Goal: Task Accomplishment & Management: Manage account settings

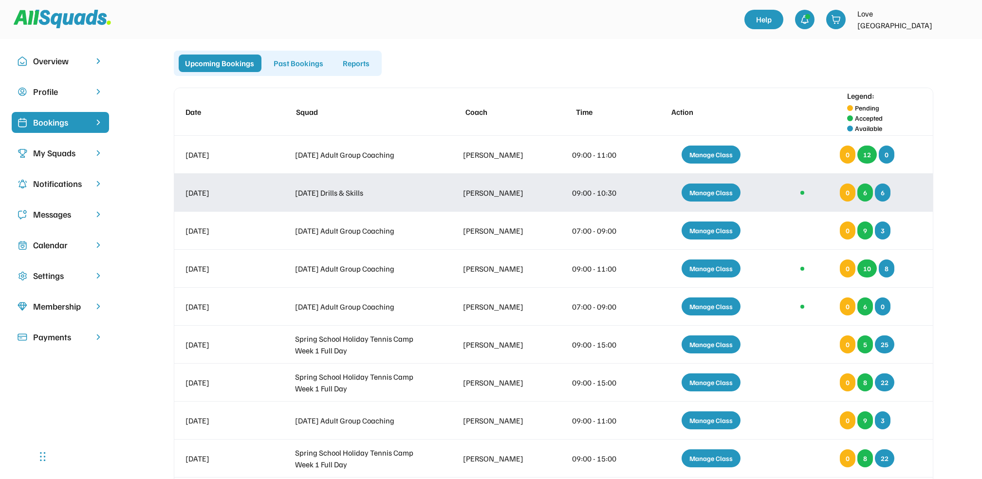
click at [705, 193] on div "Manage Class" at bounding box center [711, 193] width 59 height 18
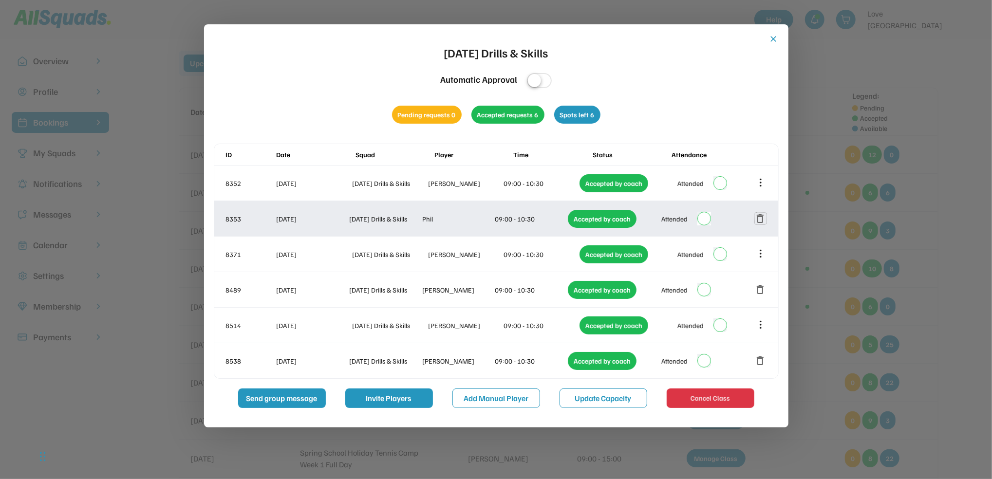
click at [765, 220] on button "delete" at bounding box center [761, 219] width 12 height 12
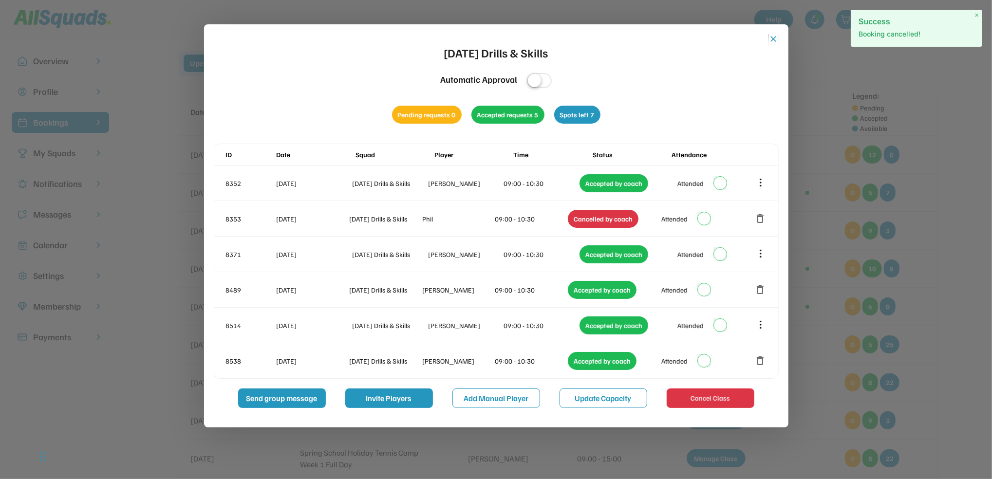
click at [772, 40] on button "close" at bounding box center [774, 39] width 10 height 10
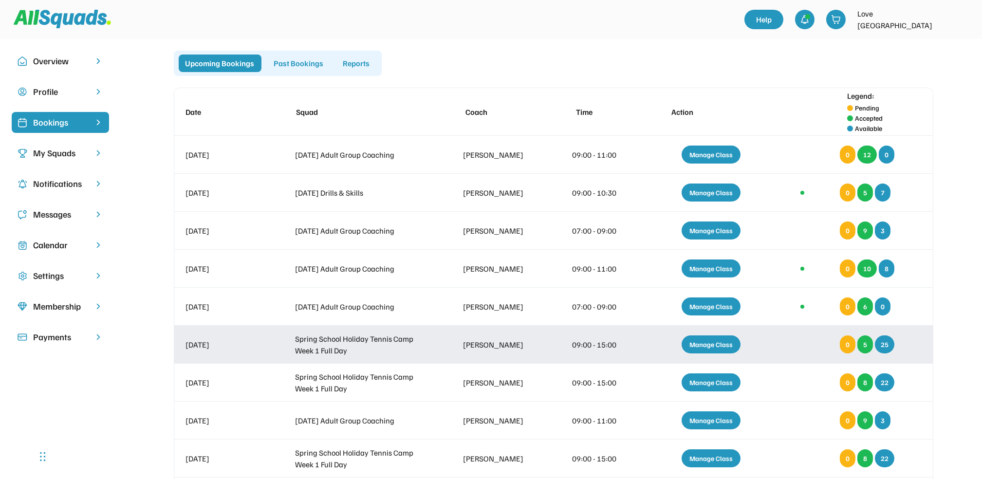
click at [707, 344] on div "Manage Class" at bounding box center [711, 345] width 59 height 18
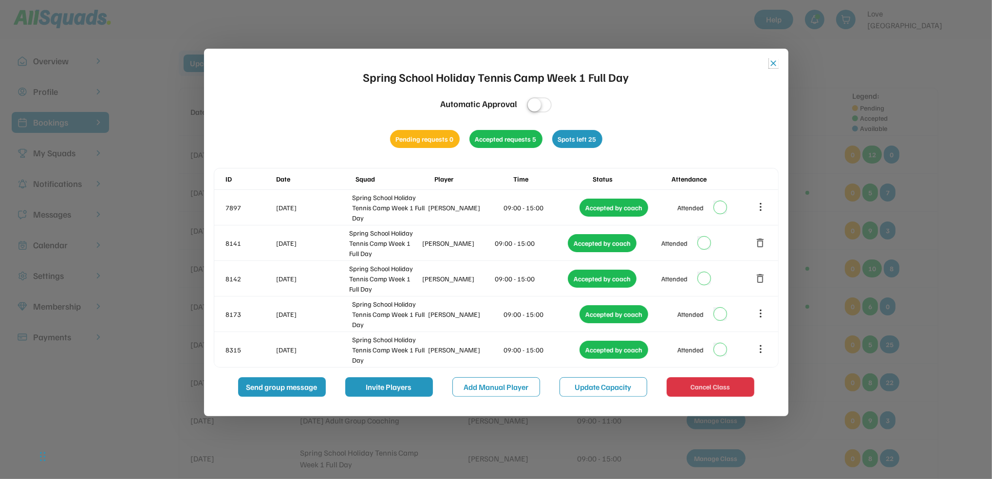
click at [769, 64] on button "close" at bounding box center [774, 63] width 10 height 10
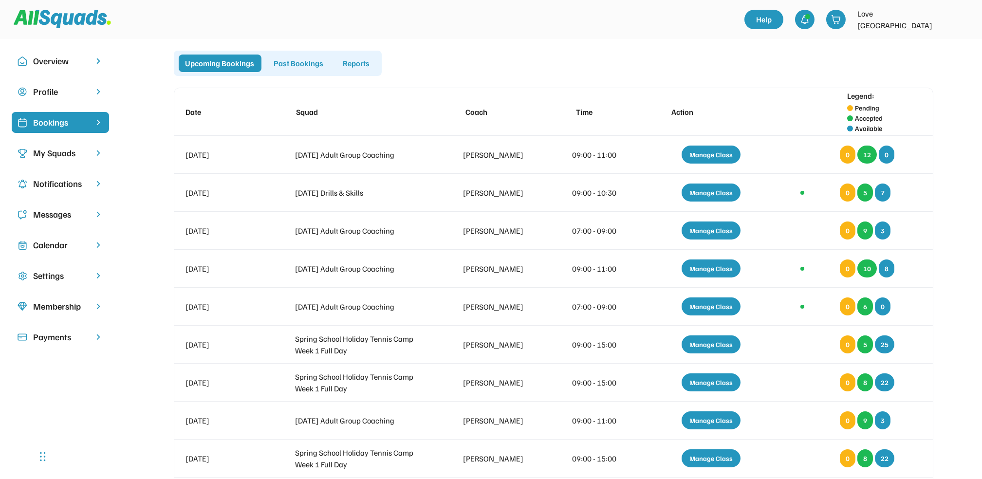
click at [57, 244] on div "Calendar" at bounding box center [60, 245] width 55 height 13
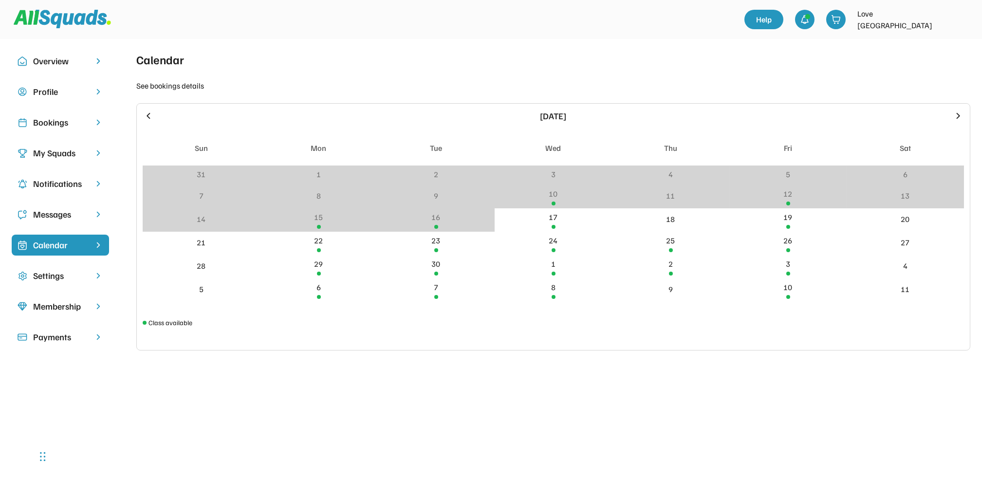
click at [52, 121] on div "Bookings" at bounding box center [60, 122] width 55 height 13
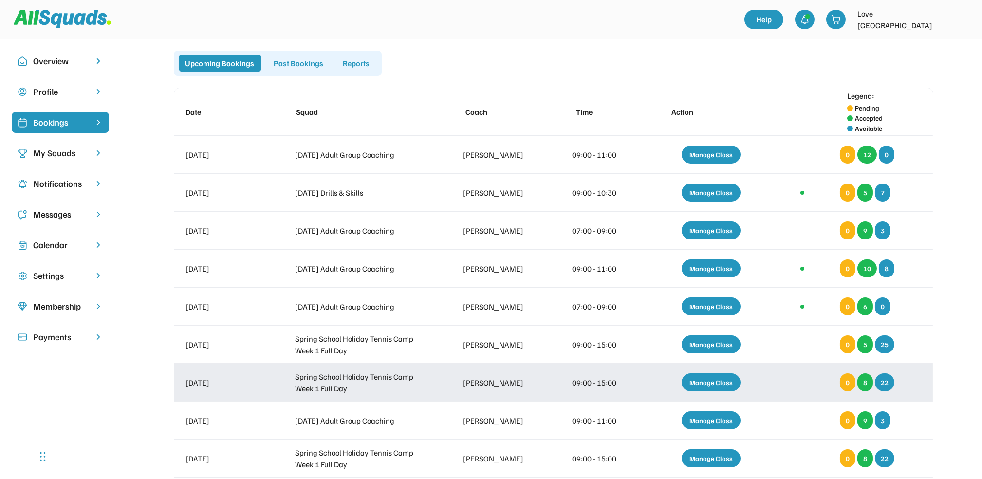
scroll to position [65, 0]
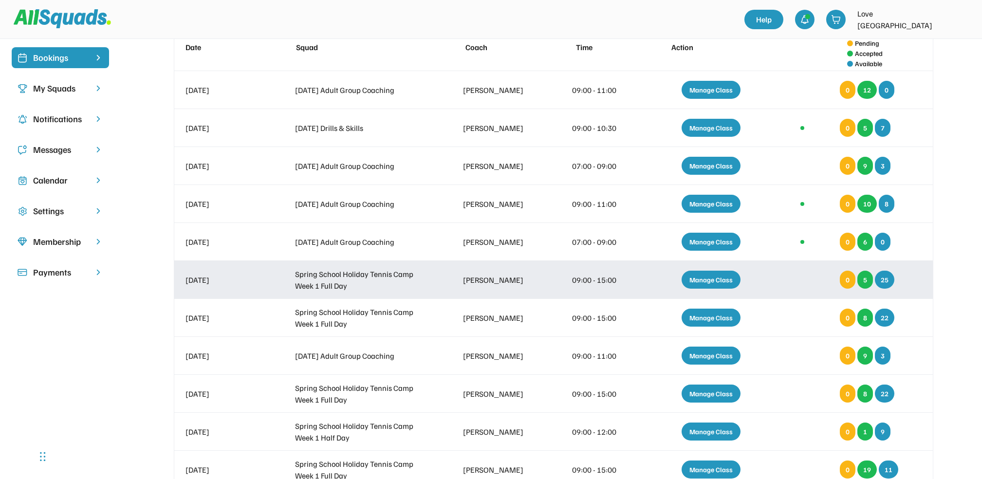
click at [718, 282] on div "Manage Class" at bounding box center [711, 280] width 59 height 18
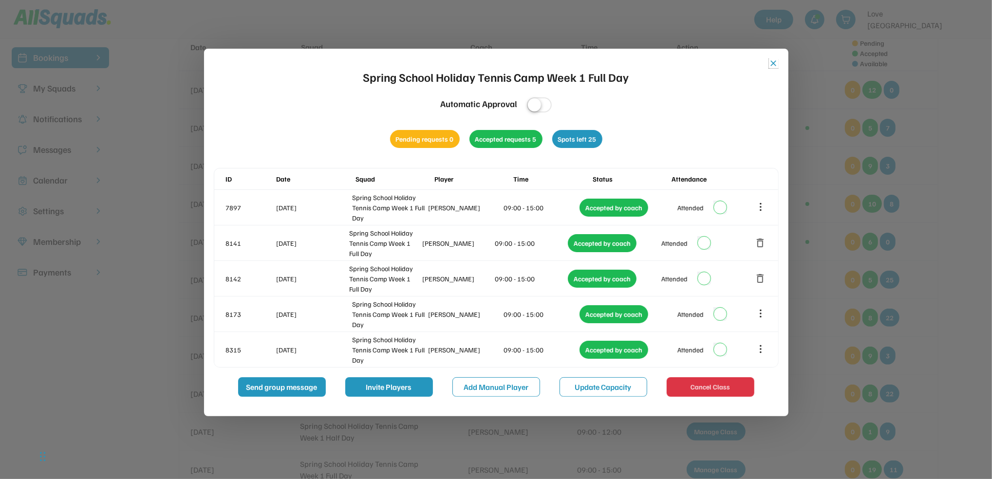
click at [771, 62] on button "close" at bounding box center [774, 63] width 10 height 10
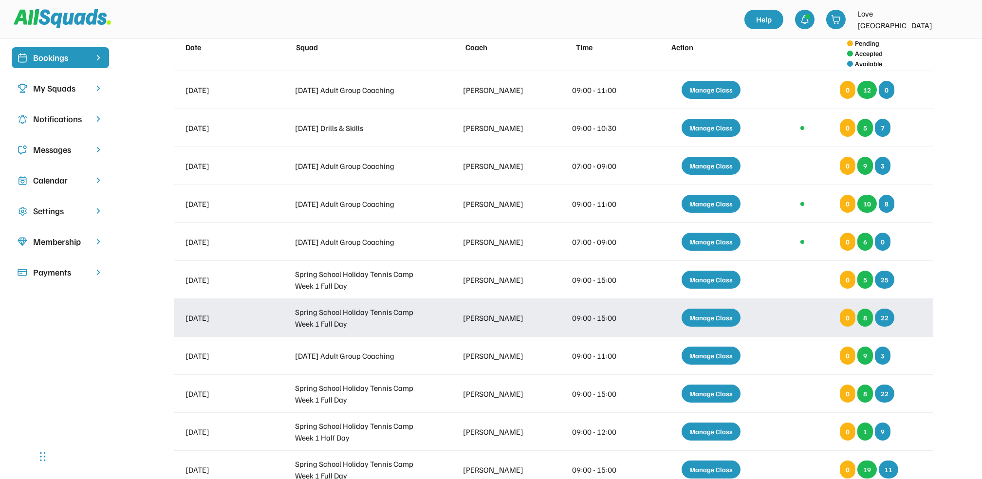
click at [703, 315] on div "Manage Class" at bounding box center [711, 318] width 59 height 18
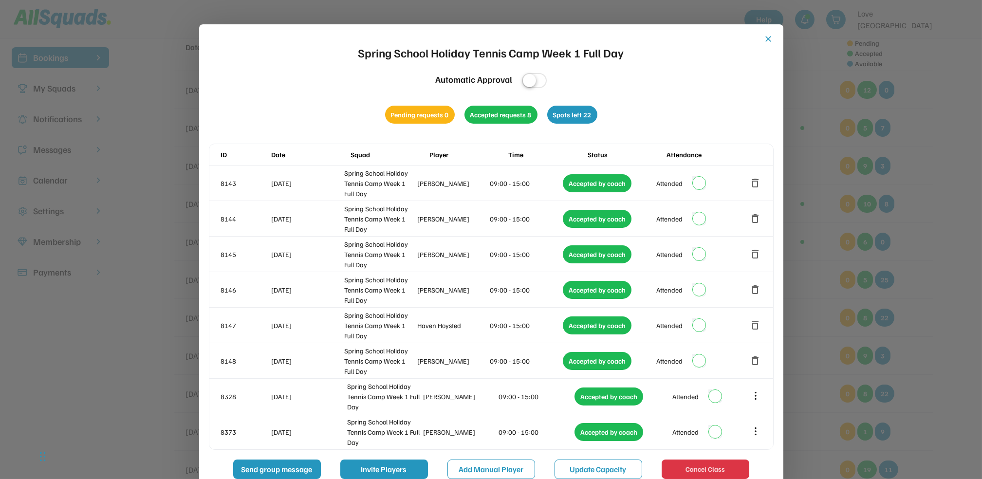
click at [770, 37] on button "close" at bounding box center [769, 39] width 10 height 10
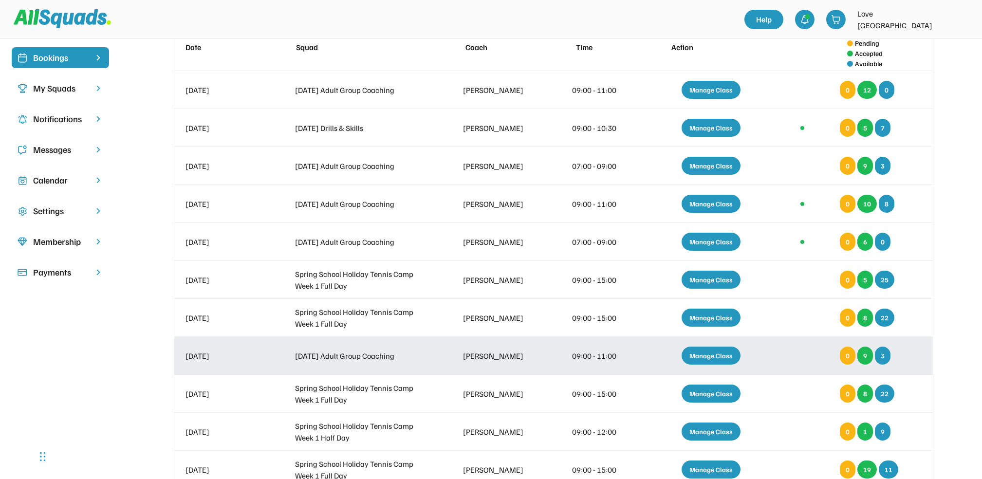
click at [711, 360] on div "Manage Class" at bounding box center [711, 356] width 59 height 18
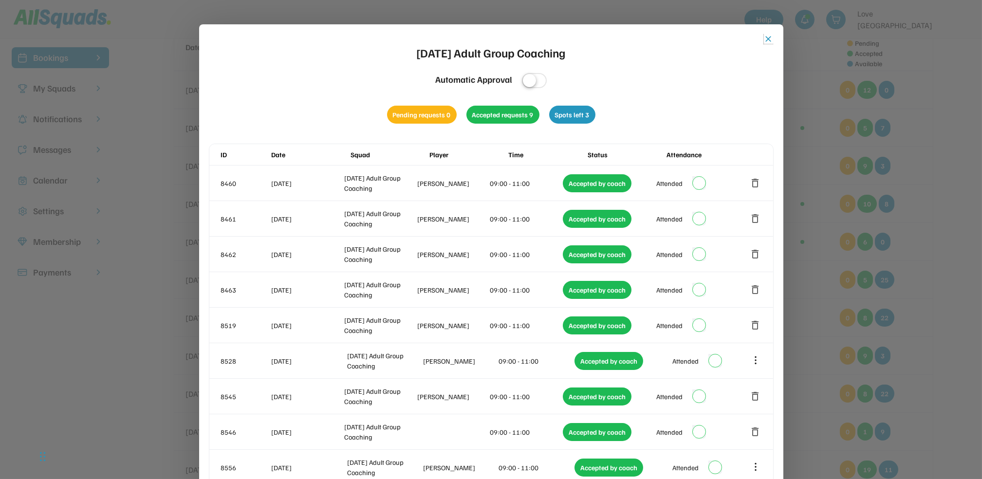
click at [773, 40] on button "close" at bounding box center [769, 39] width 10 height 10
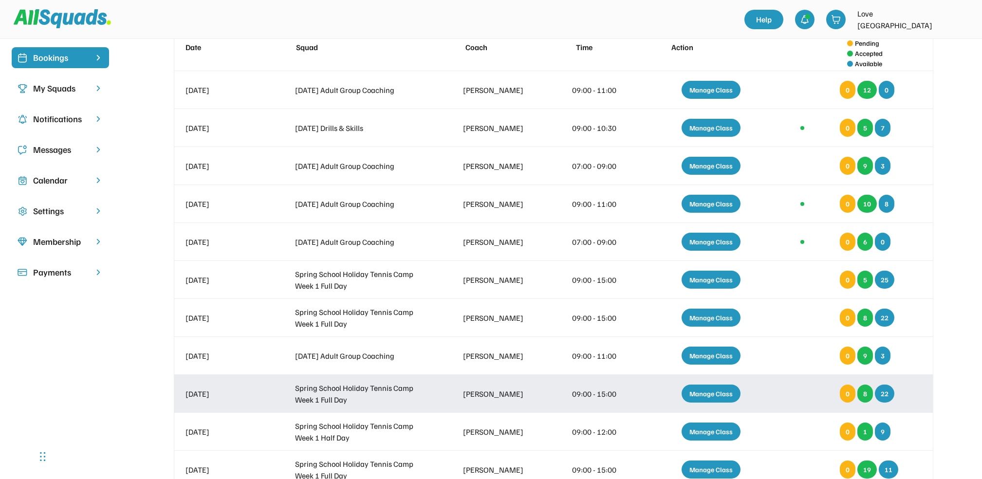
click at [703, 396] on div "Manage Class" at bounding box center [711, 394] width 59 height 18
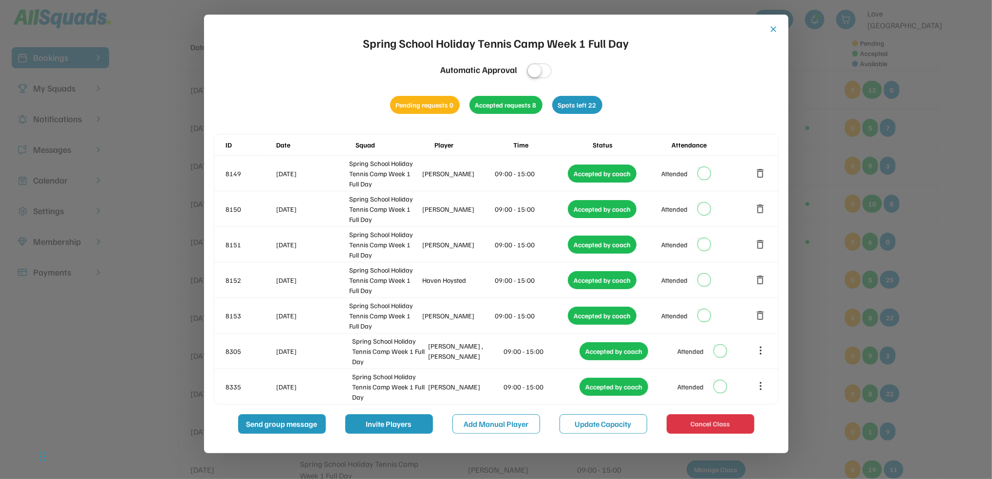
click at [776, 28] on button "close" at bounding box center [774, 29] width 10 height 10
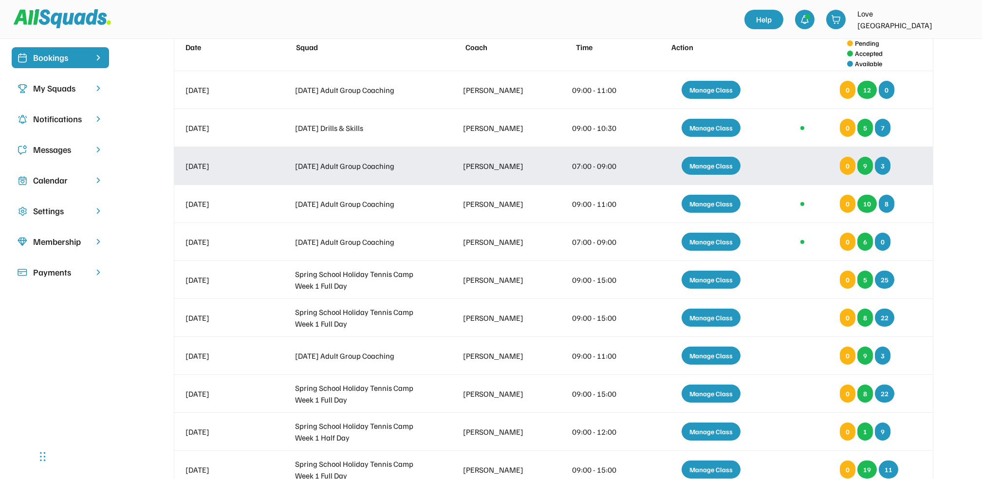
click at [700, 164] on div "Manage Class" at bounding box center [711, 166] width 59 height 18
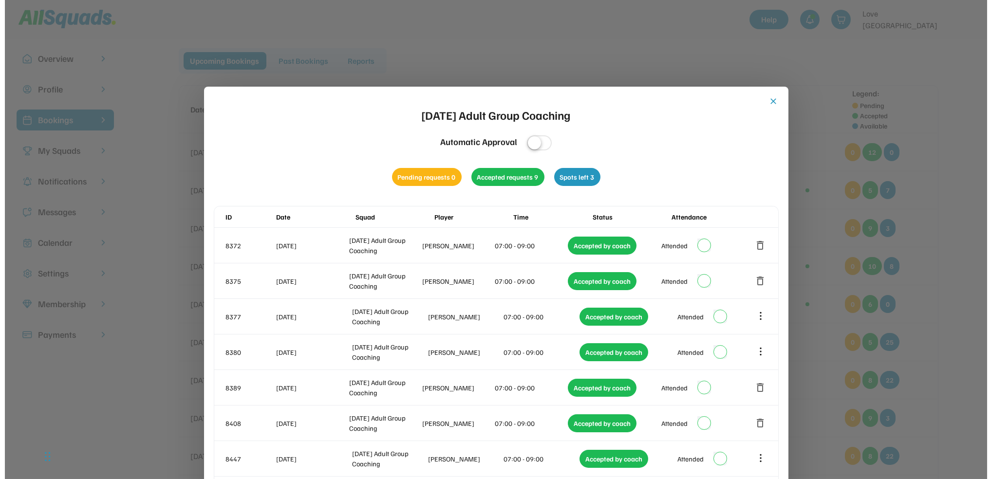
scroll to position [0, 0]
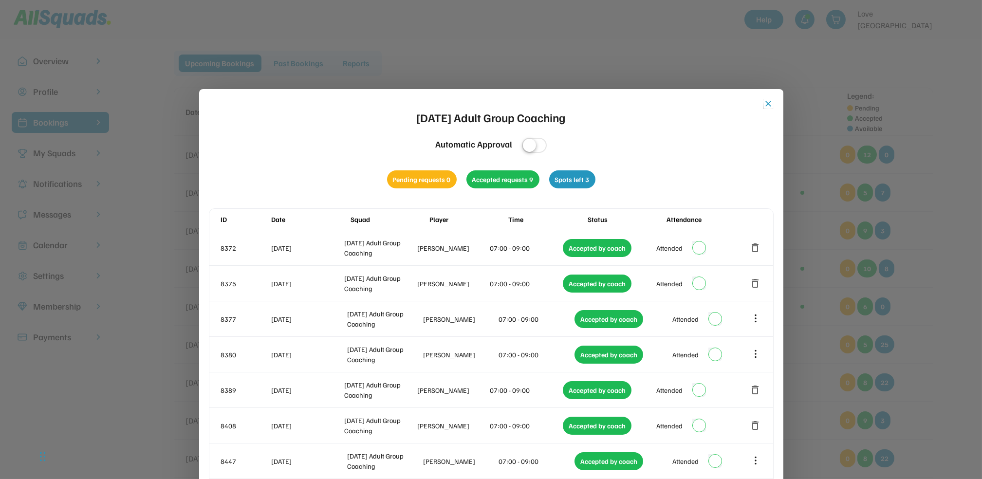
click at [772, 106] on button "close" at bounding box center [769, 104] width 10 height 10
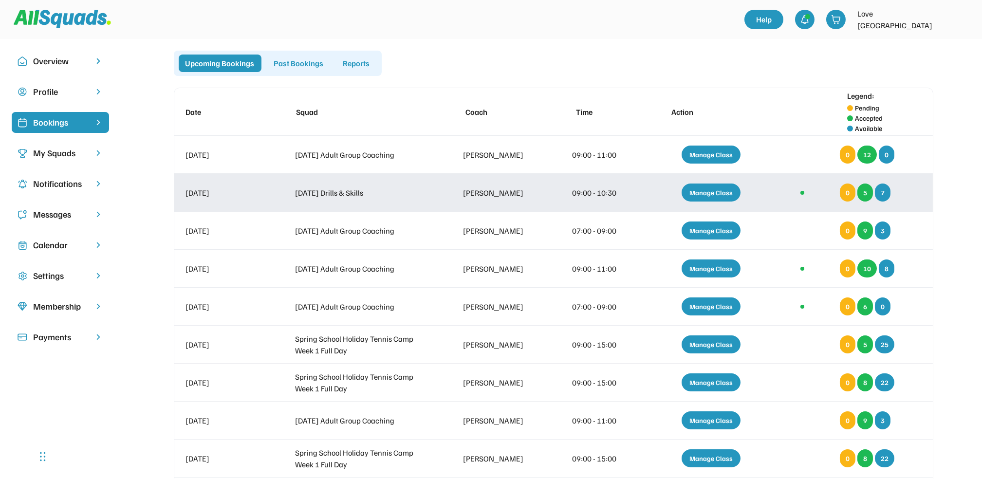
drag, startPoint x: 699, startPoint y: 193, endPoint x: 554, endPoint y: 192, distance: 145.6
click at [701, 193] on div "Manage Class" at bounding box center [711, 193] width 59 height 18
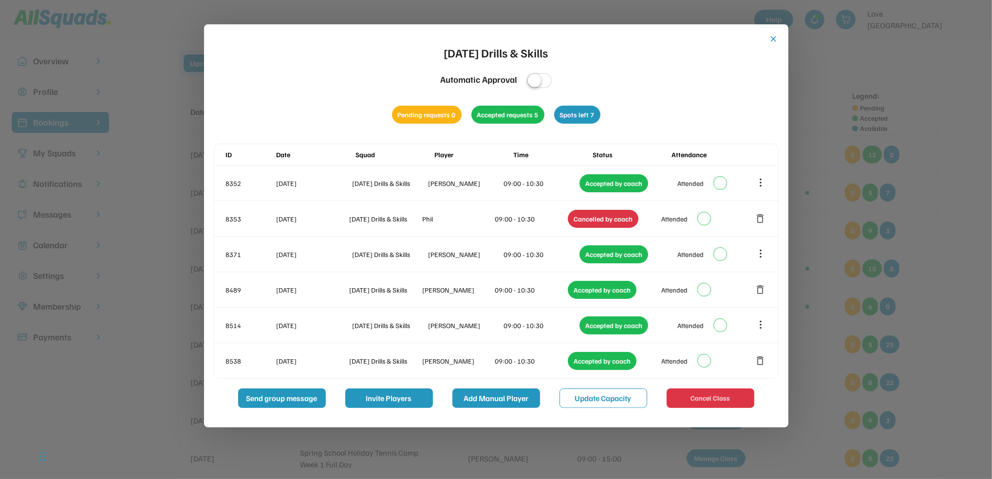
click at [503, 402] on button "Add Manual Player" at bounding box center [496, 398] width 88 height 19
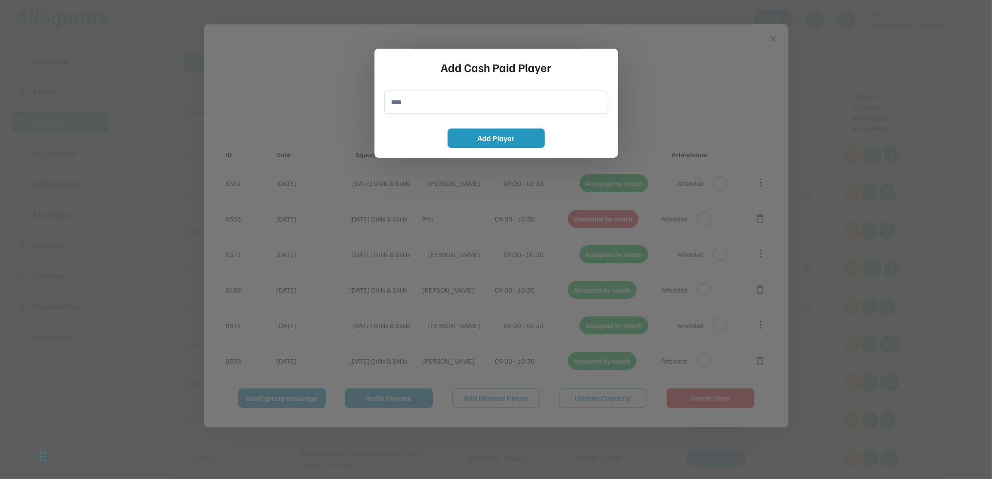
click at [407, 103] on input "input" at bounding box center [496, 102] width 224 height 23
type input "**********"
click at [502, 139] on button "Add Player" at bounding box center [496, 138] width 97 height 19
